Goal: Go to known website: Access a specific website the user already knows

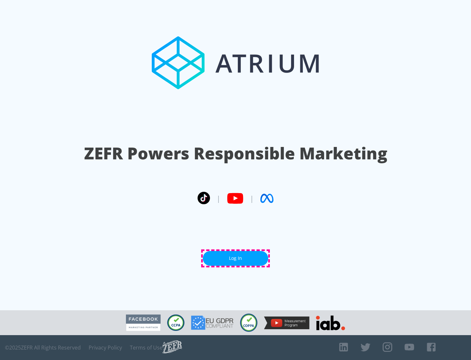
click at [235, 258] on link "Log In" at bounding box center [235, 258] width 65 height 15
